Goal: Task Accomplishment & Management: Manage account settings

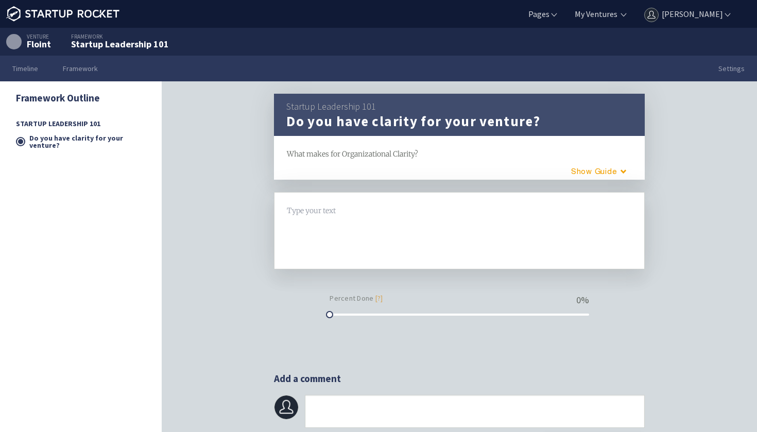
scroll to position [32, 0]
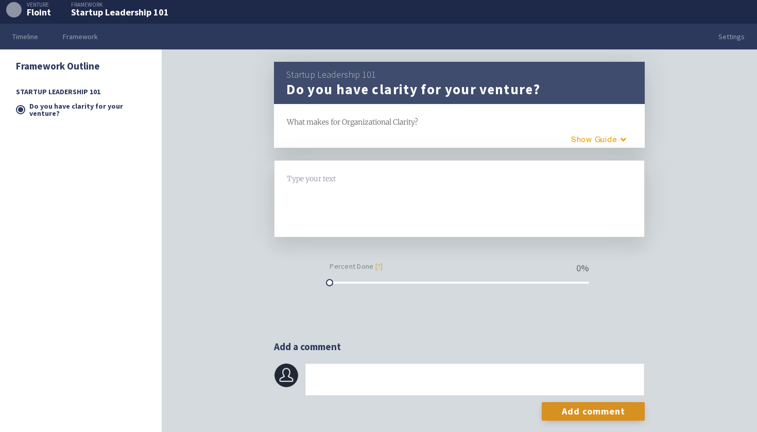
click at [347, 163] on div "Type your text H1 H2" at bounding box center [459, 198] width 371 height 77
click at [327, 179] on div at bounding box center [459, 179] width 345 height 12
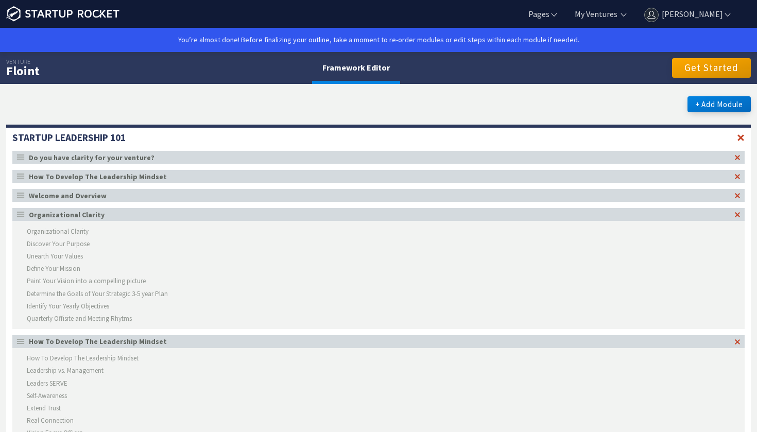
click at [128, 162] on header "notitle Do you have clarity for your venture?" at bounding box center [378, 157] width 733 height 13
click at [132, 158] on div "Do you have clarity for your venture?" at bounding box center [380, 157] width 702 height 7
click at [711, 24] on ul "Pages About Articles Framework FAQ Resources Terms & Privacy My Ventures + New …" at bounding box center [626, 14] width 237 height 28
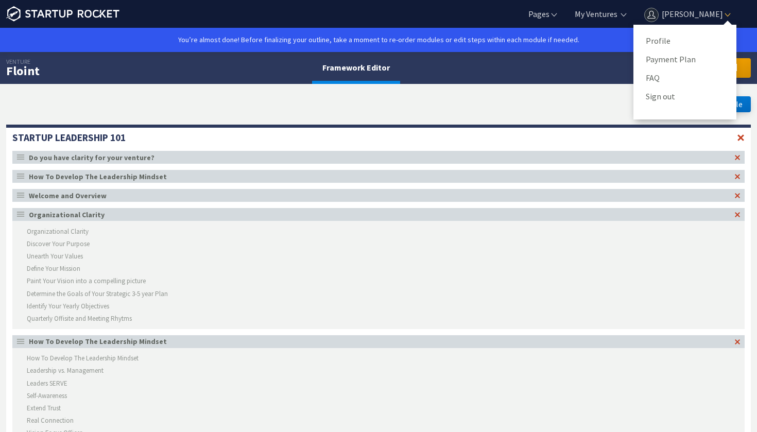
click at [707, 25] on ul "Profile Payment Plan FAQ Sign out" at bounding box center [685, 72] width 103 height 95
click at [645, 35] on ul "Profile Payment Plan FAQ Sign out" at bounding box center [685, 72] width 103 height 95
click at [647, 39] on link "Profile" at bounding box center [685, 40] width 78 height 15
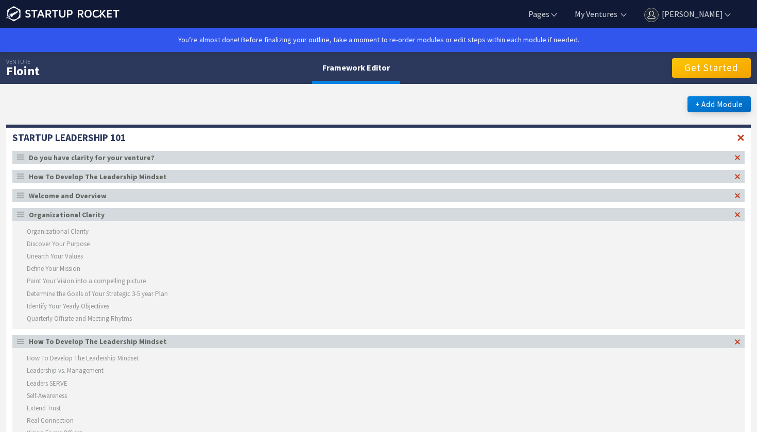
click at [732, 65] on button "Get Started" at bounding box center [711, 68] width 79 height 20
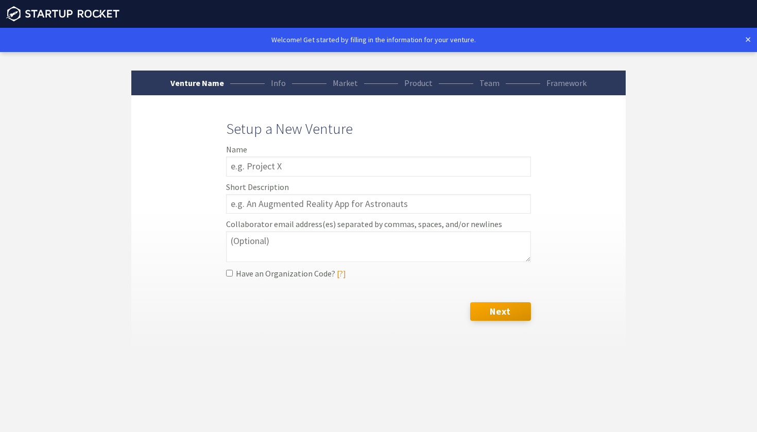
scroll to position [24, 0]
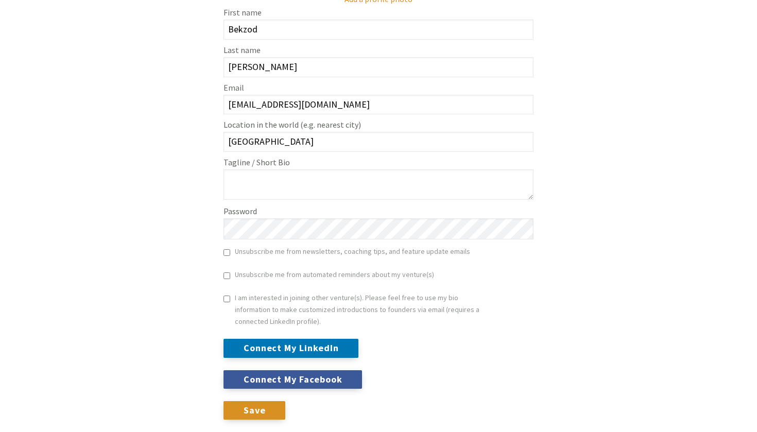
scroll to position [250, 0]
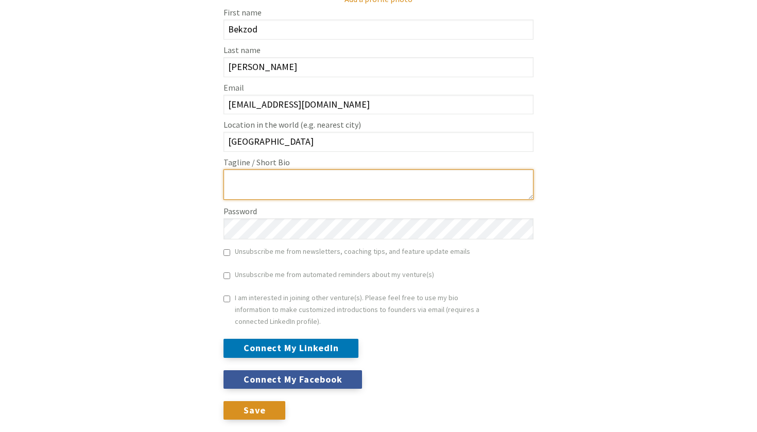
click at [481, 200] on textarea "Tagline / Short Bio" at bounding box center [379, 184] width 310 height 30
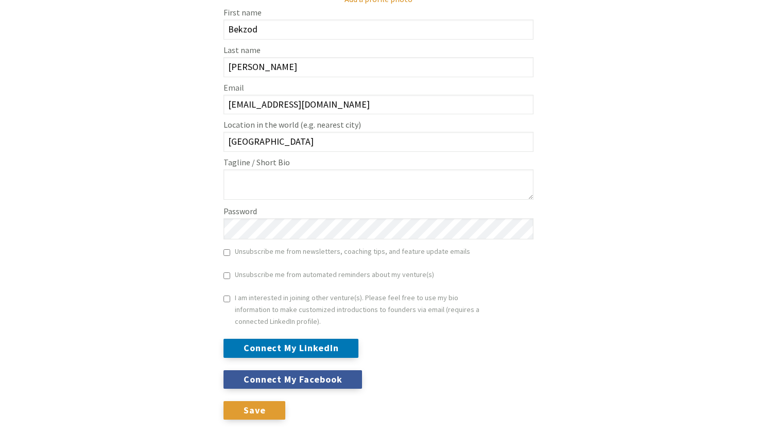
click at [240, 407] on input "Save" at bounding box center [255, 410] width 62 height 19
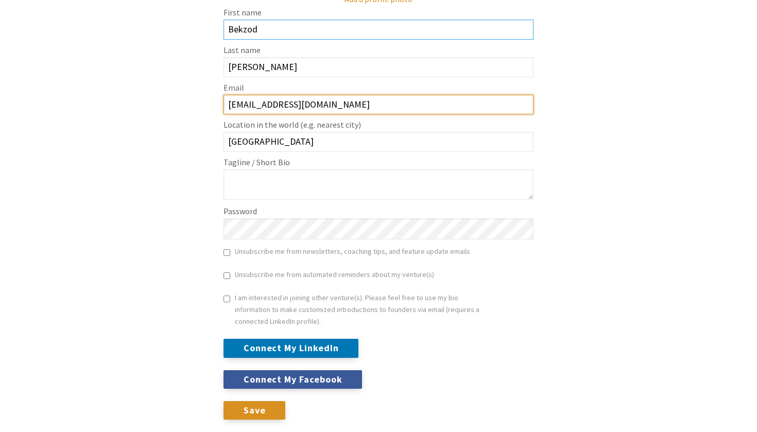
scroll to position [275, 0]
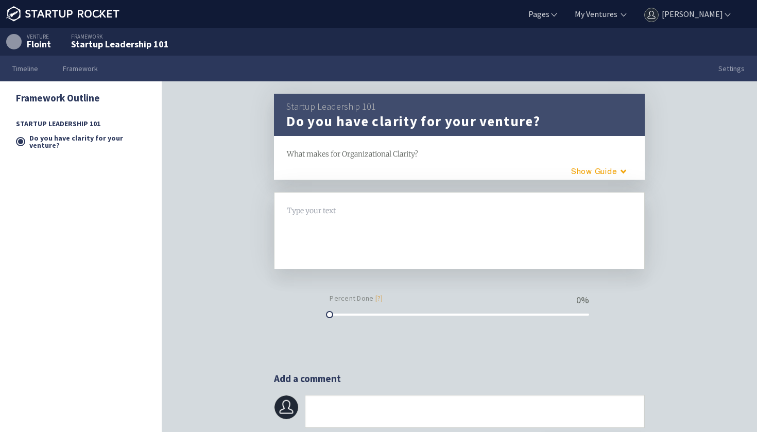
click at [520, 196] on div "Type your text H1 H2" at bounding box center [459, 230] width 371 height 77
click at [342, 213] on div at bounding box center [459, 211] width 345 height 12
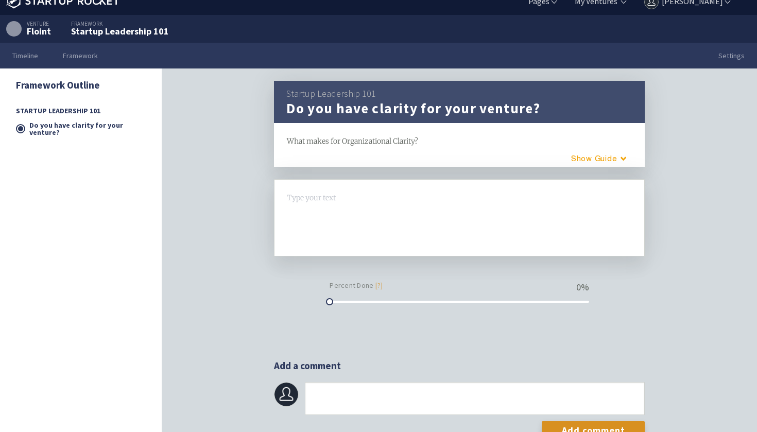
scroll to position [12, 0]
